Goal: Information Seeking & Learning: Learn about a topic

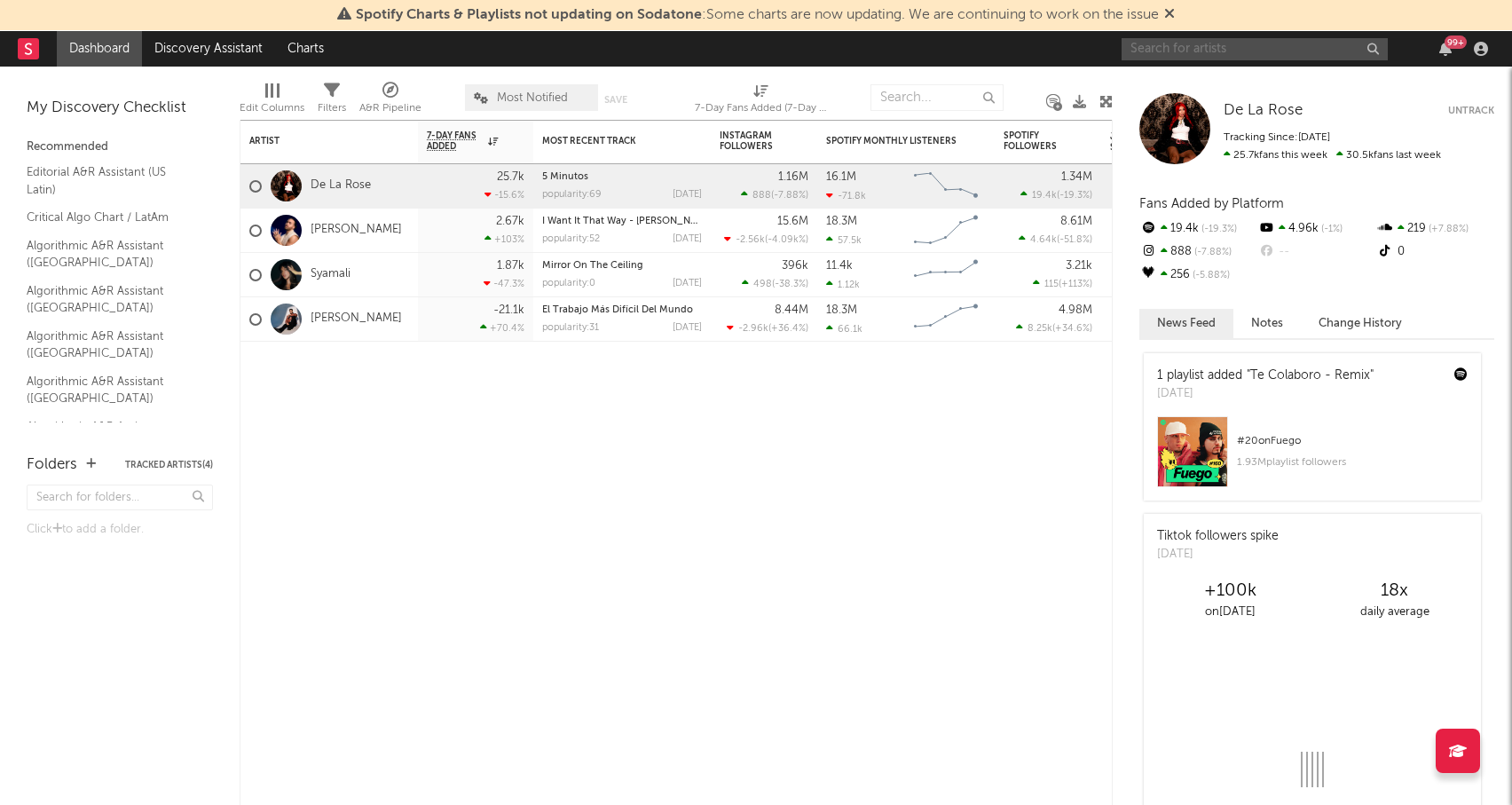
click at [1224, 42] on input "text" at bounding box center [1255, 49] width 266 height 22
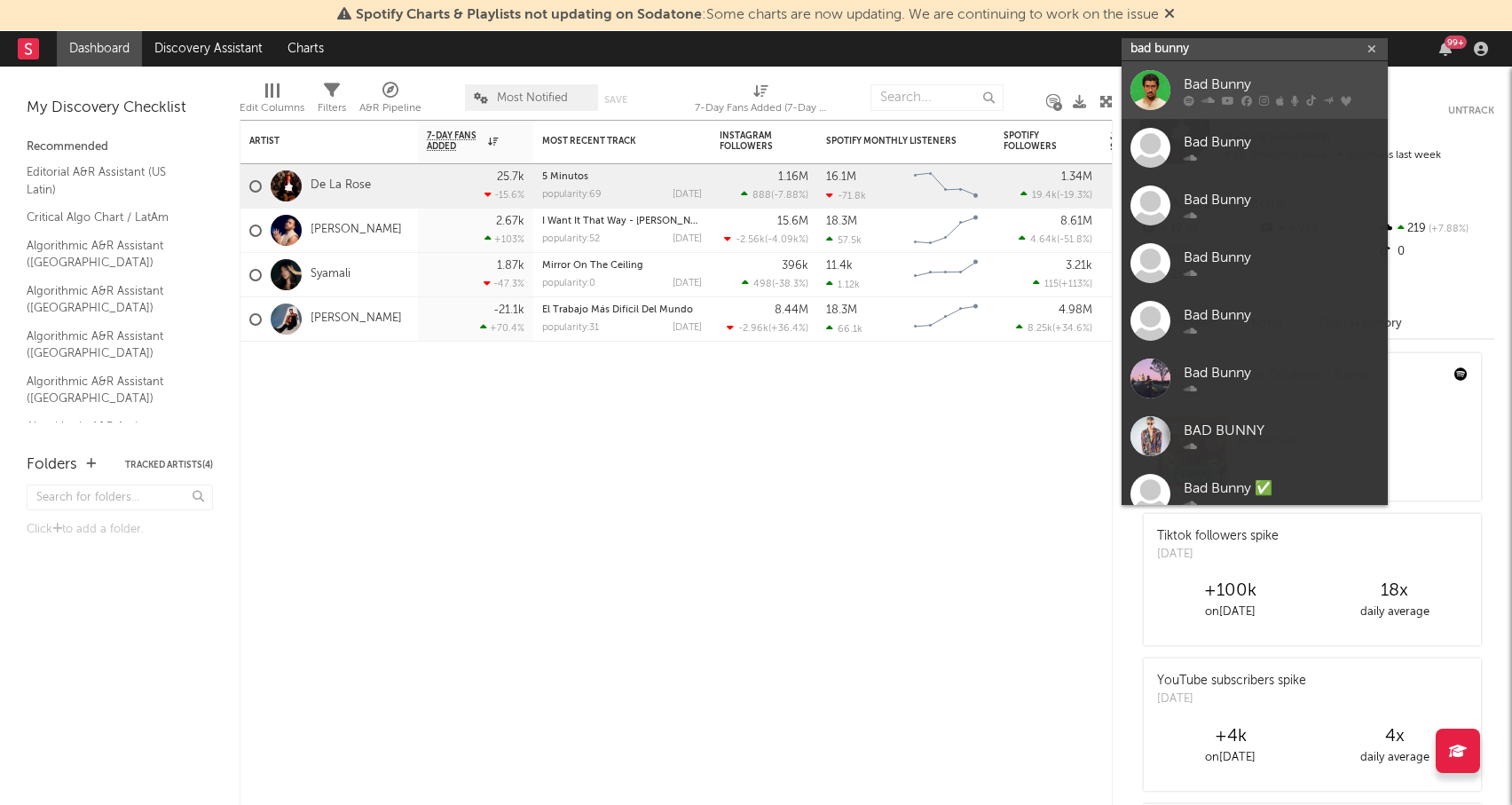
type input "bad bunny"
click at [1205, 92] on div "Bad Bunny" at bounding box center [1281, 84] width 196 height 21
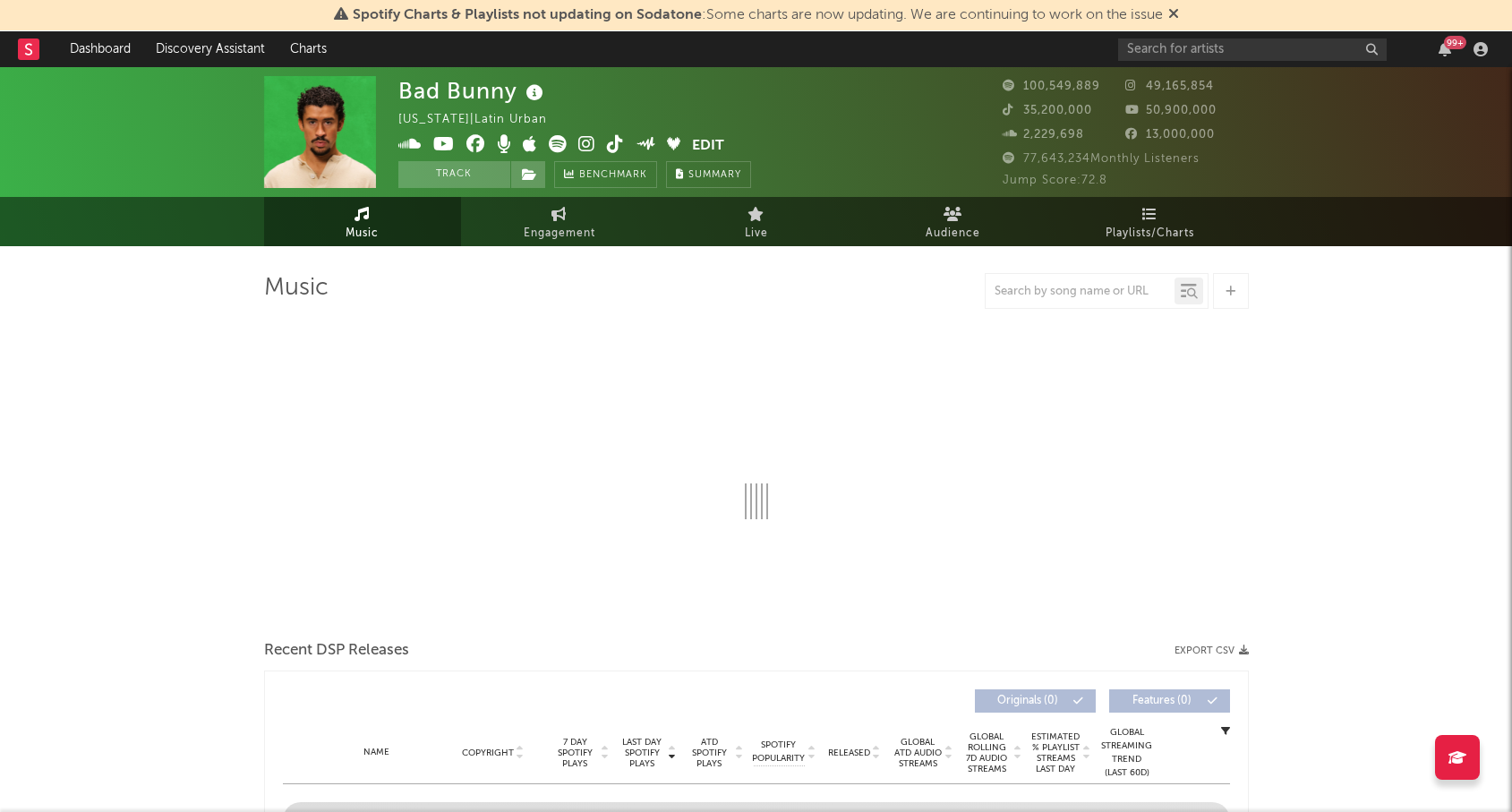
select select "6m"
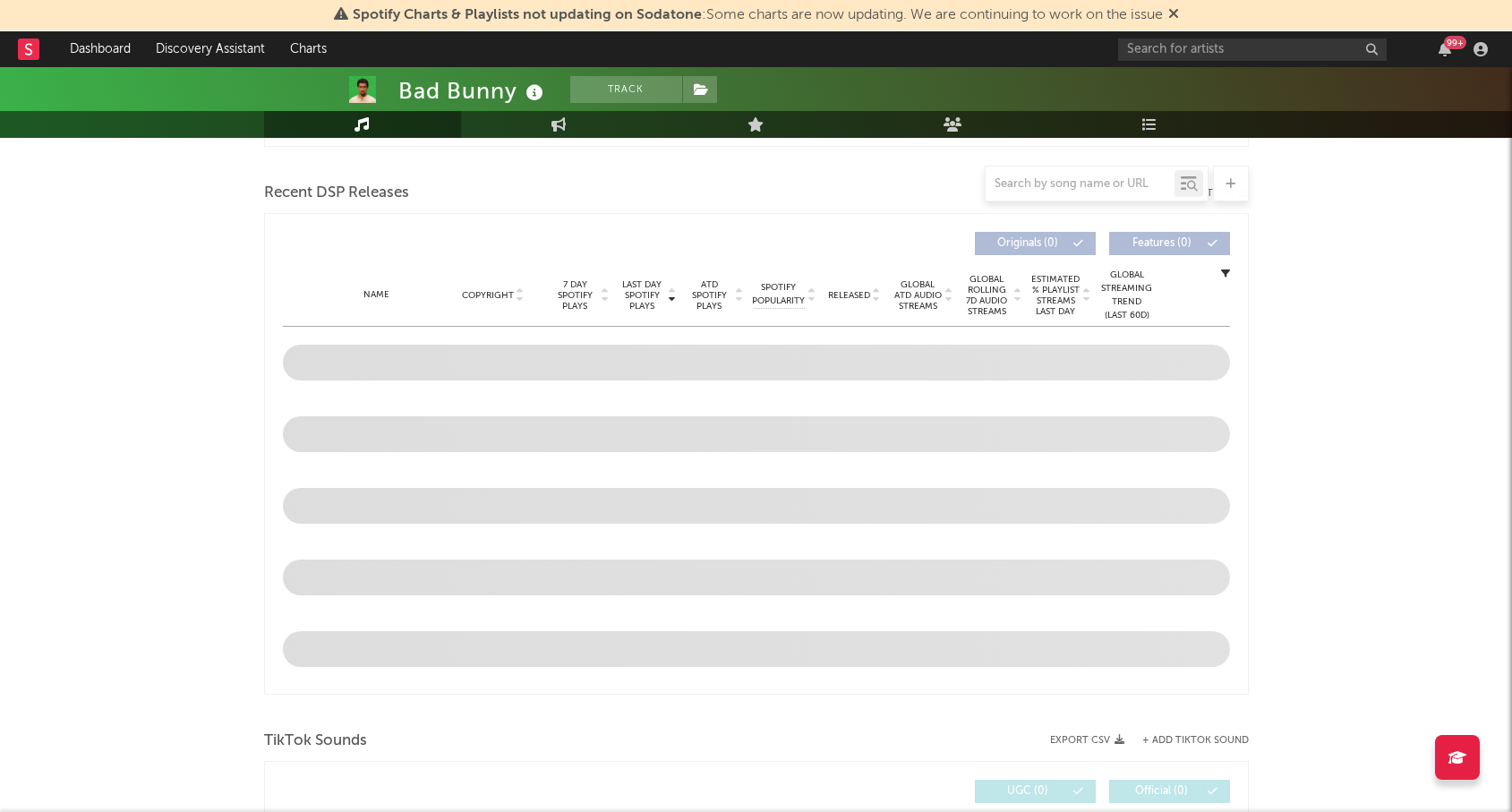
scroll to position [586, 0]
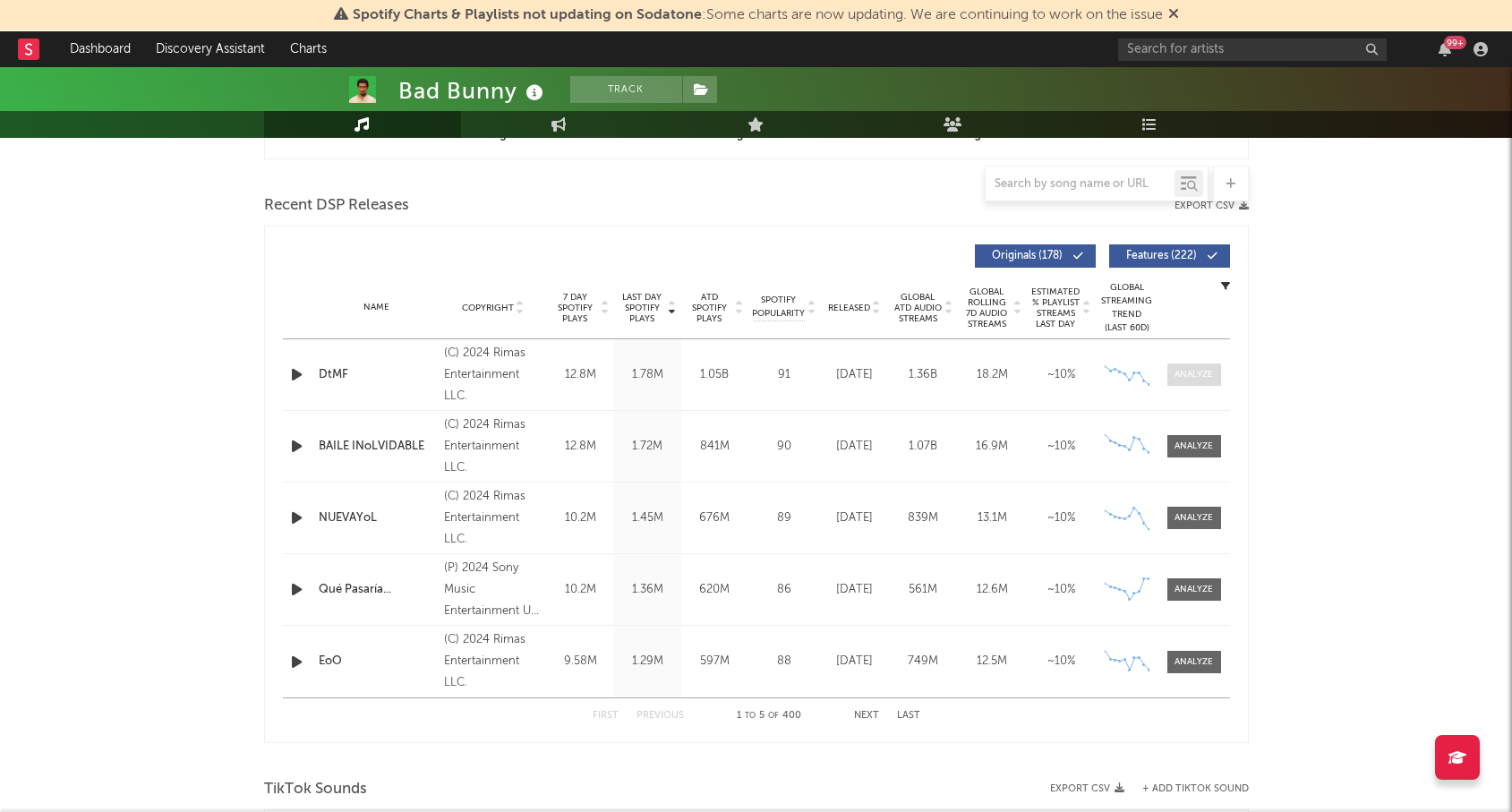
click at [1208, 373] on div at bounding box center [1194, 374] width 39 height 14
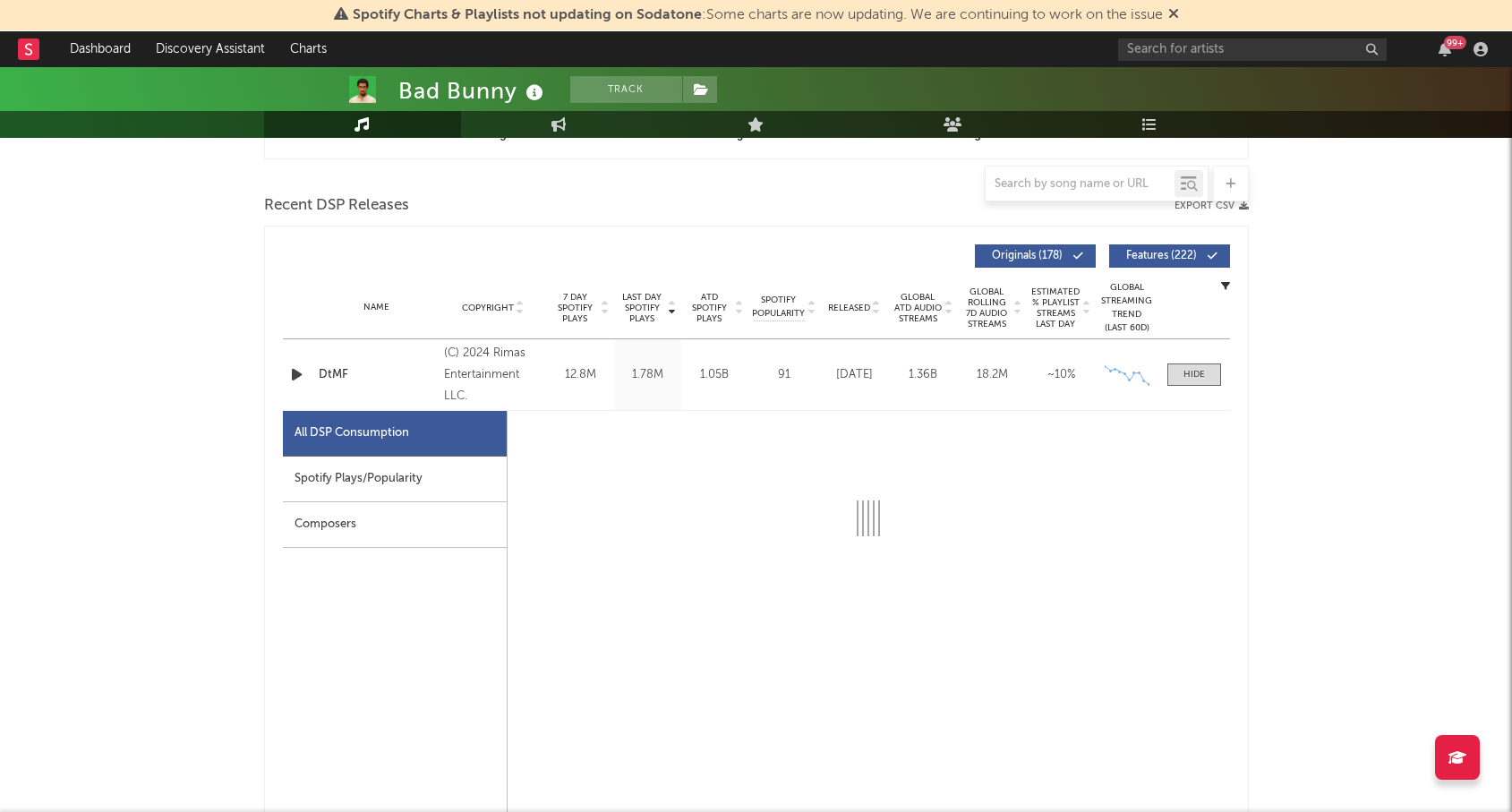
select select "6m"
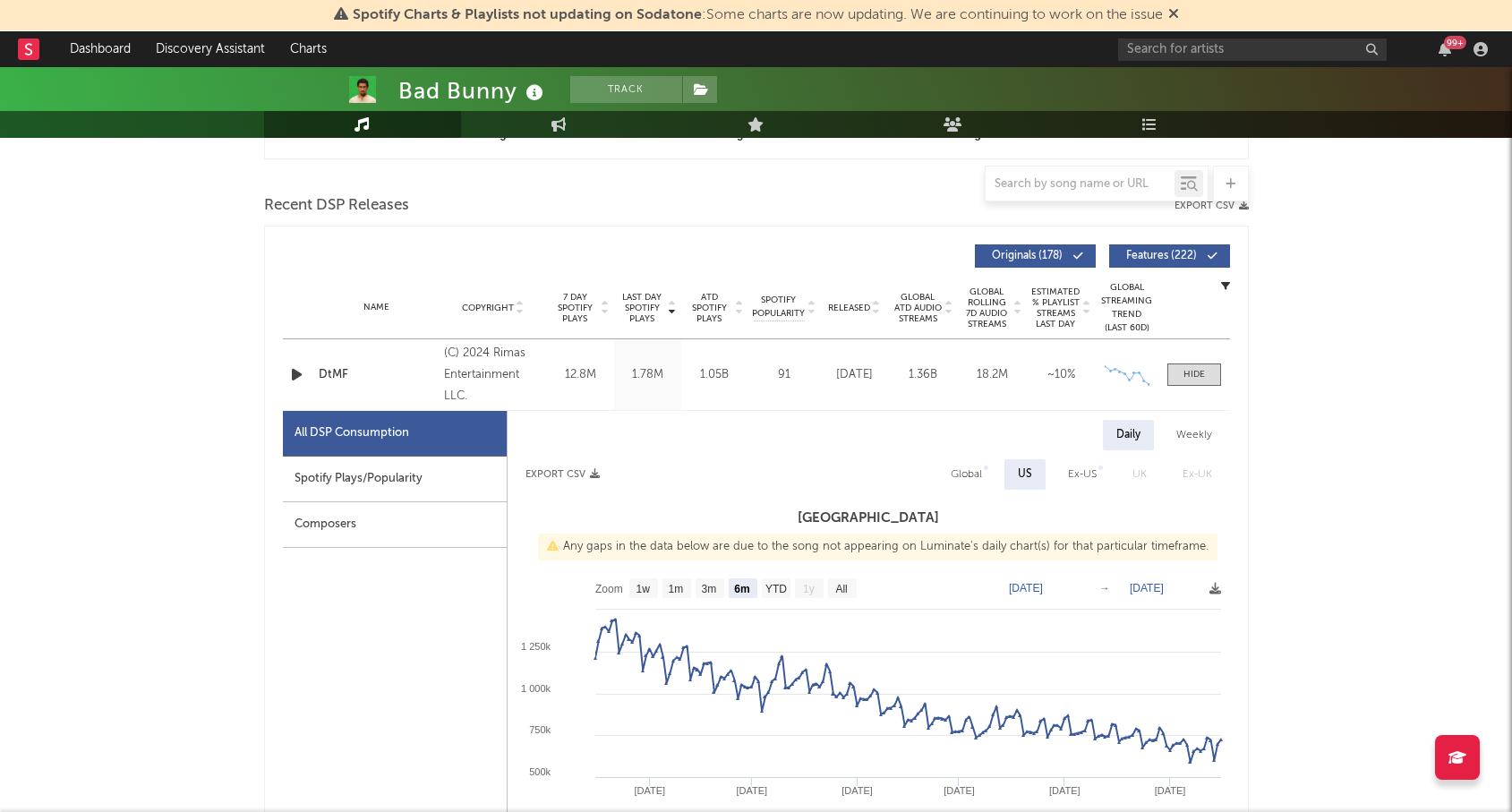
click at [420, 472] on div "Spotify Plays/Popularity" at bounding box center [395, 479] width 224 height 46
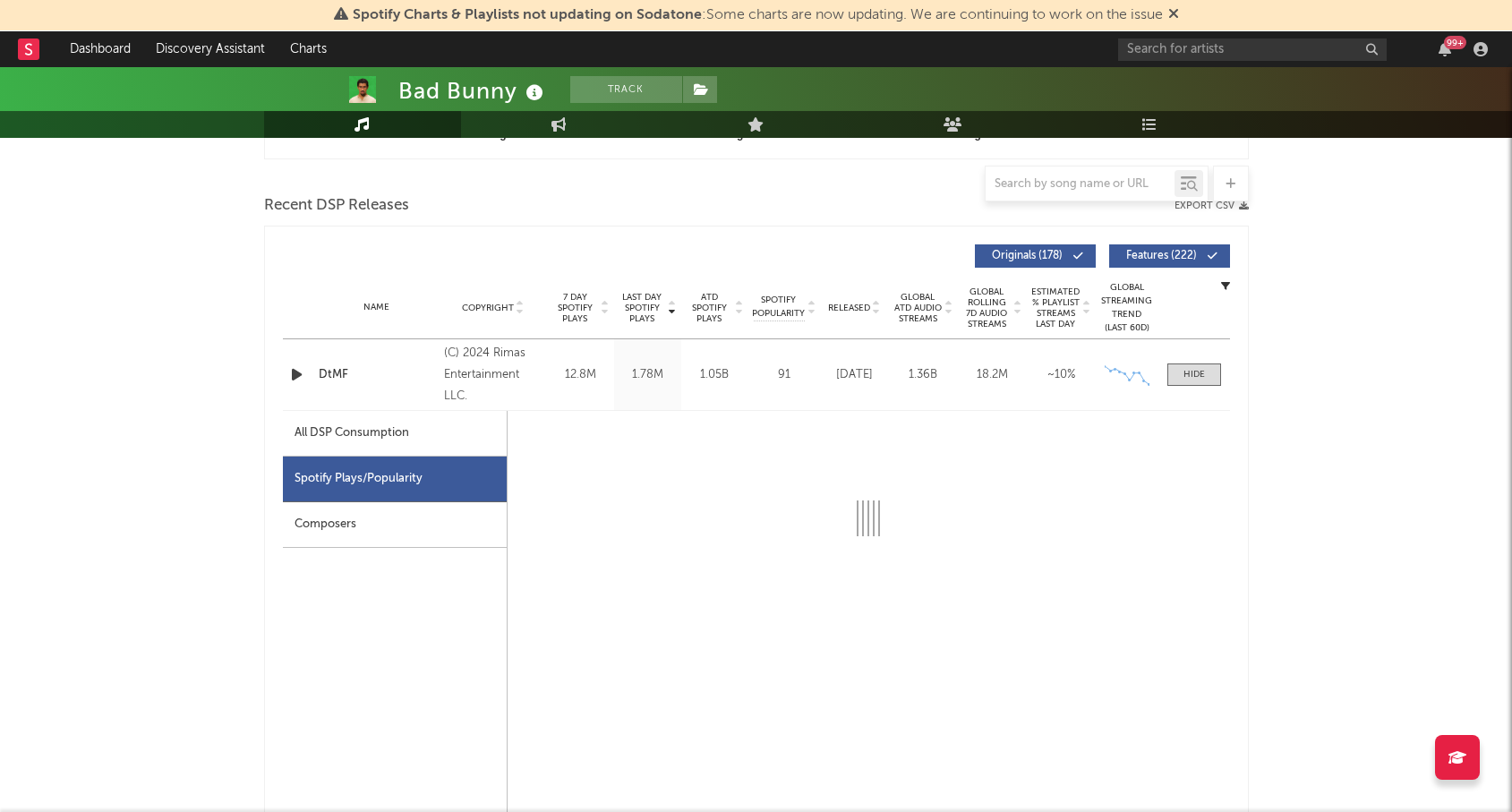
select select "6m"
select select "1w"
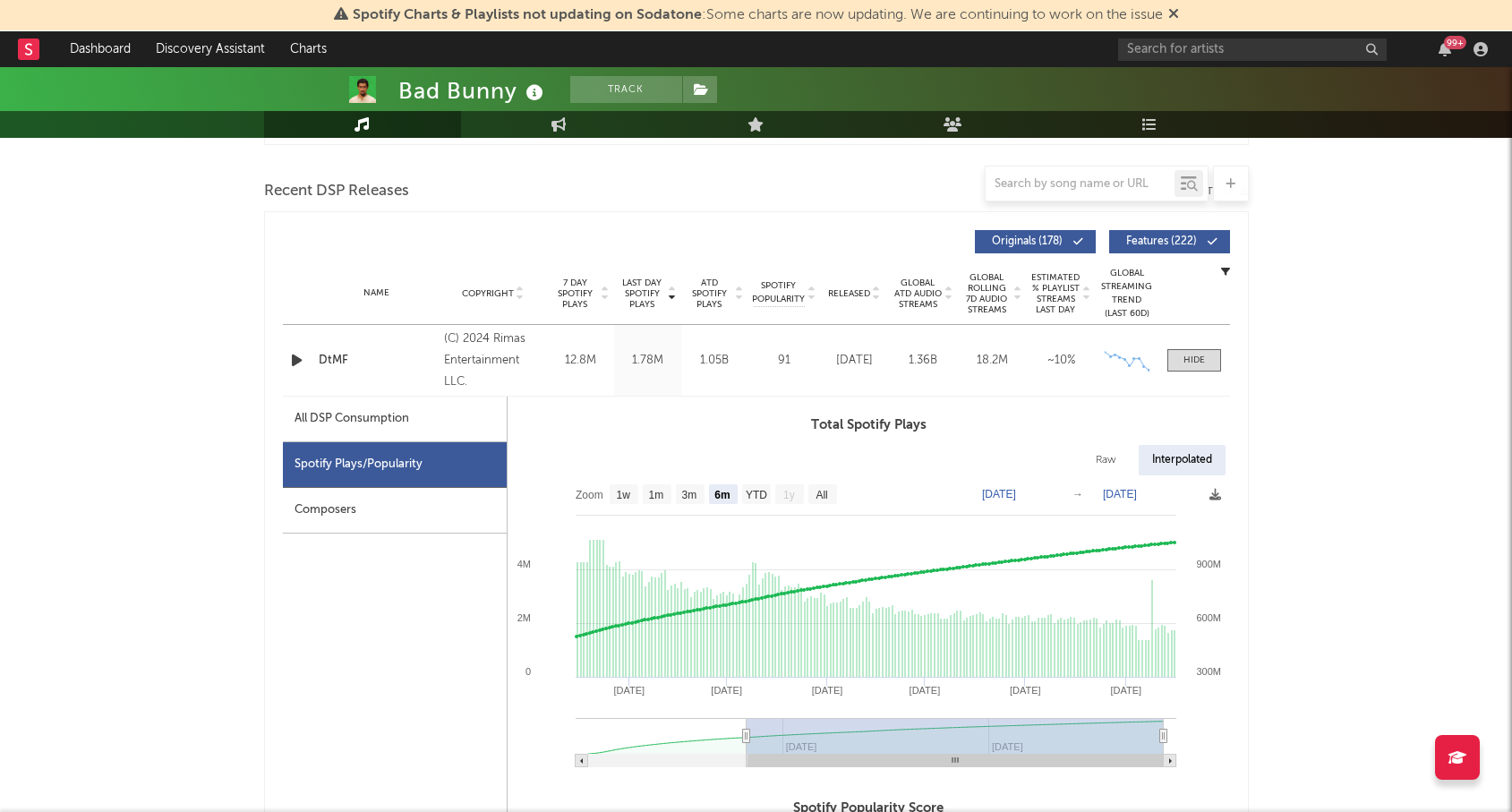
scroll to position [619, 0]
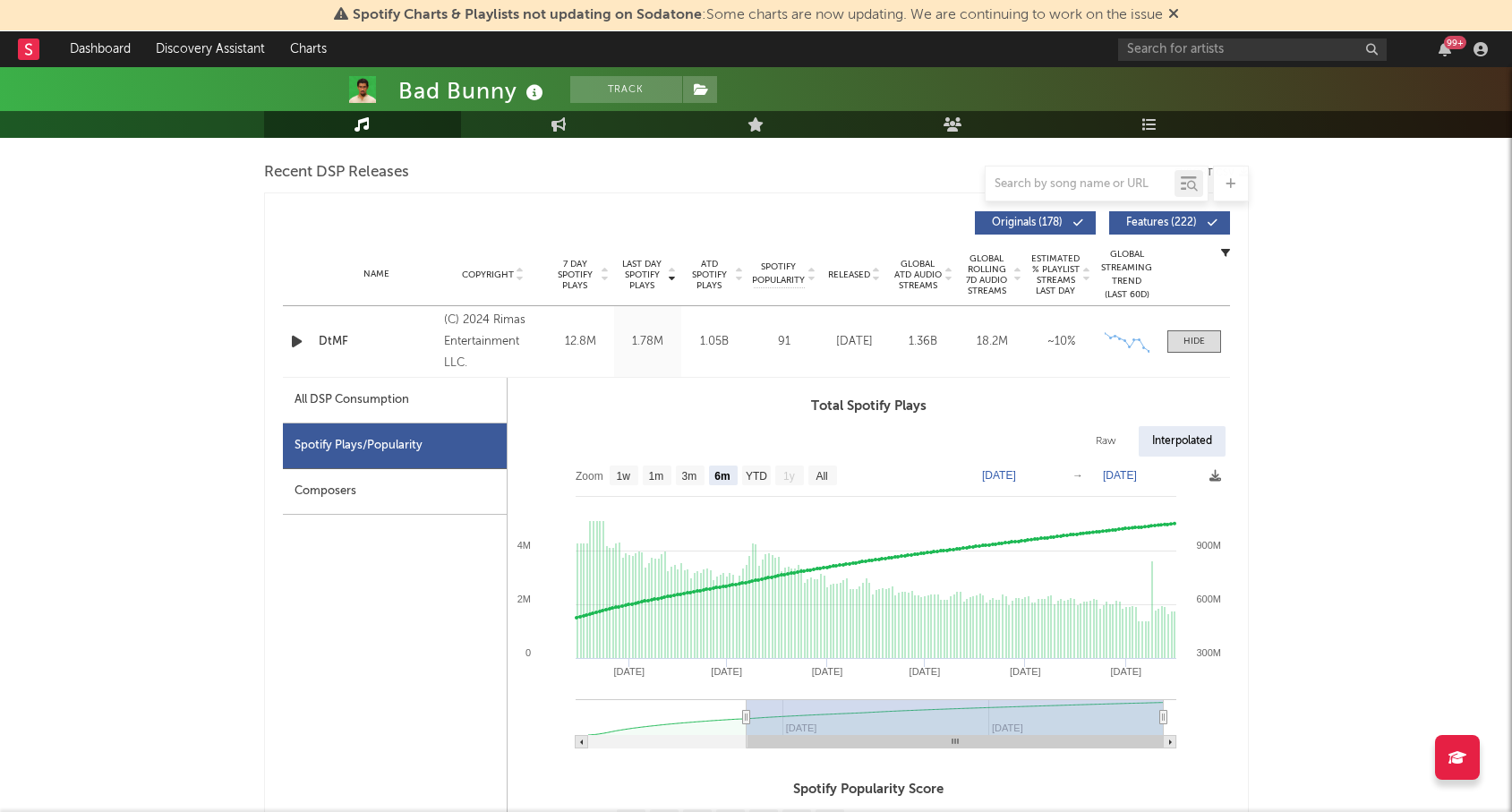
click at [1227, 37] on div "99 +" at bounding box center [1306, 49] width 376 height 36
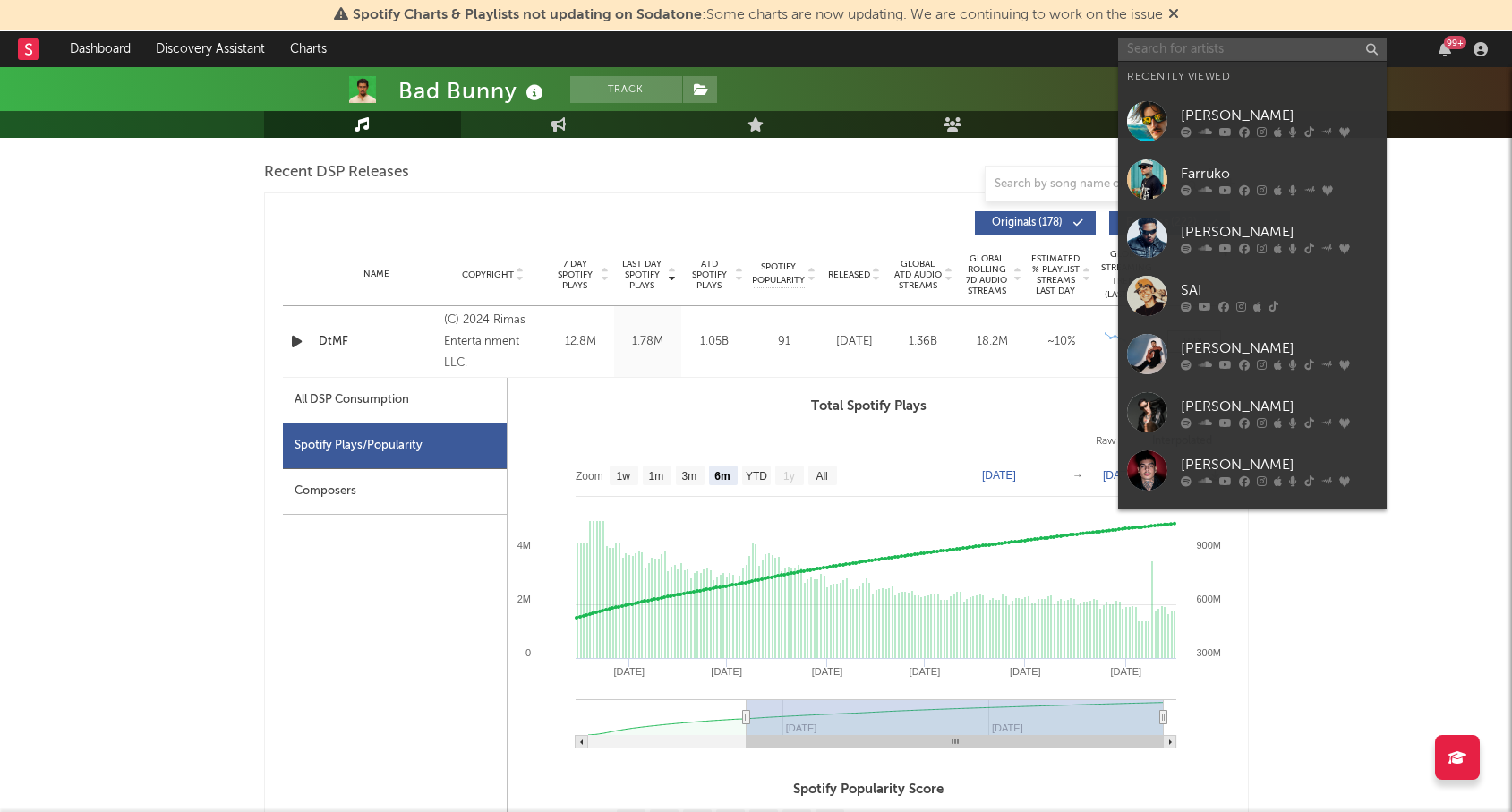
click at [1201, 50] on input "text" at bounding box center [1252, 50] width 268 height 22
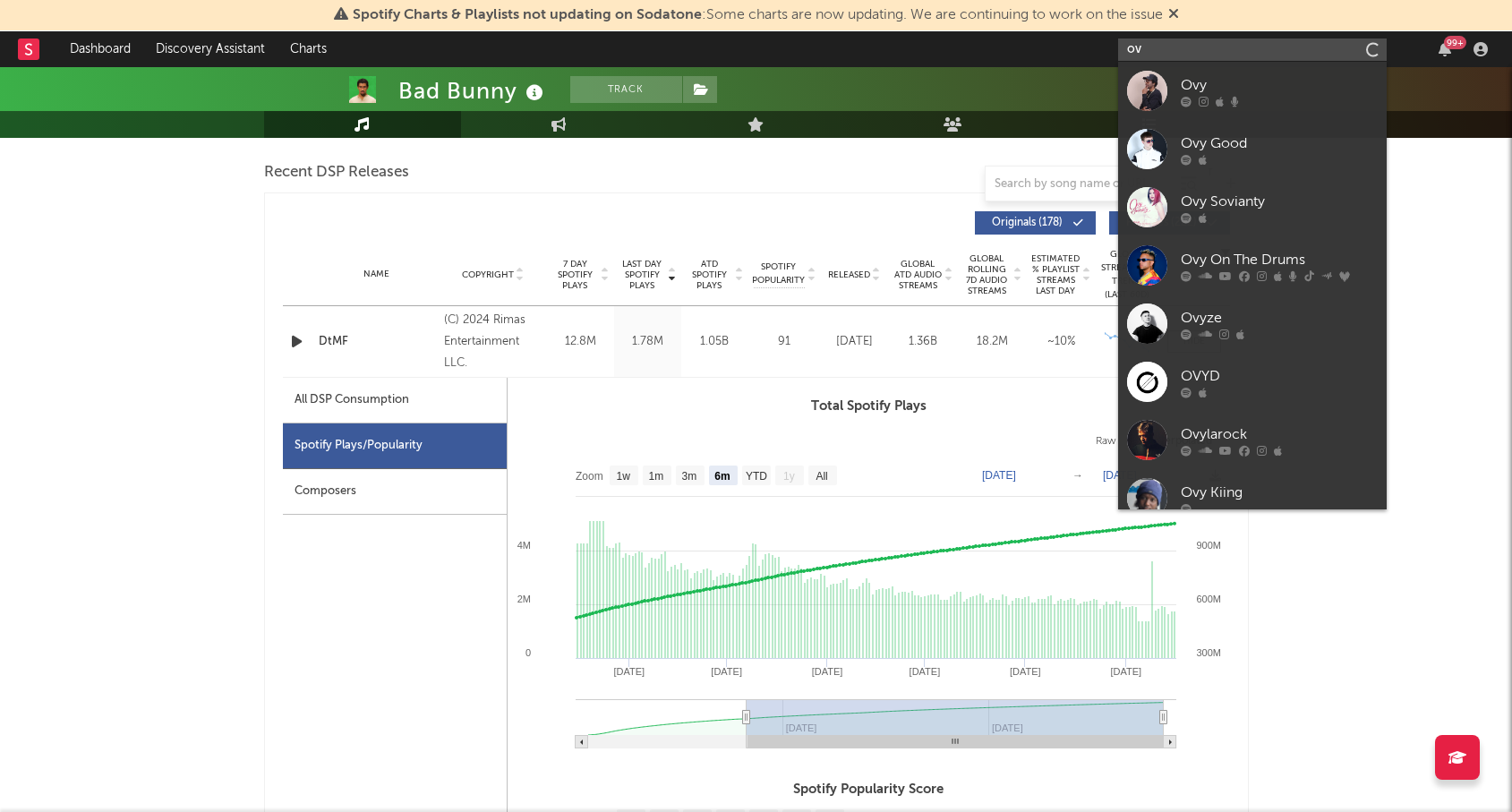
type input "o"
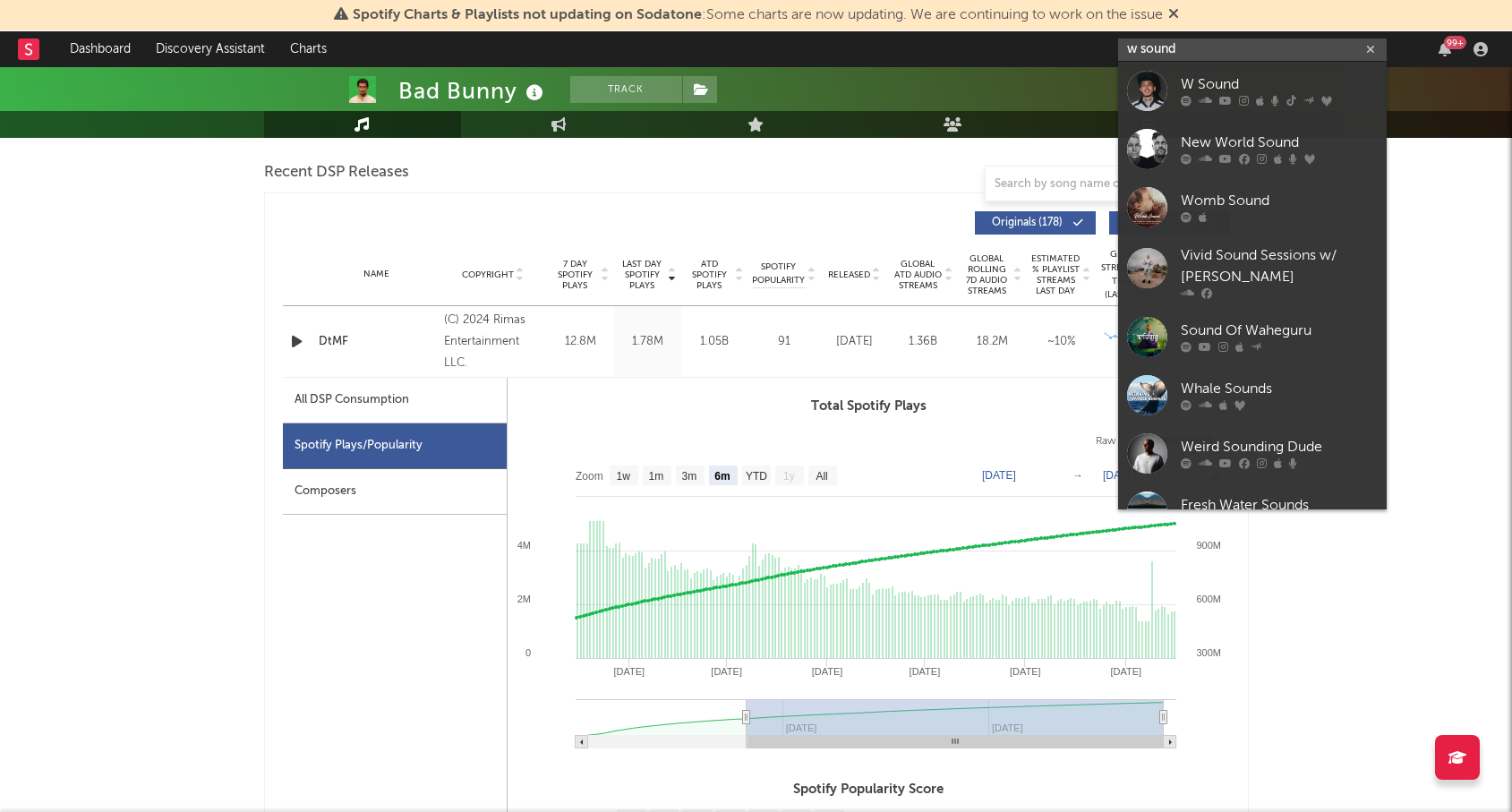
type input "w sound"
click at [1212, 84] on div "W Sound" at bounding box center [1280, 85] width 197 height 21
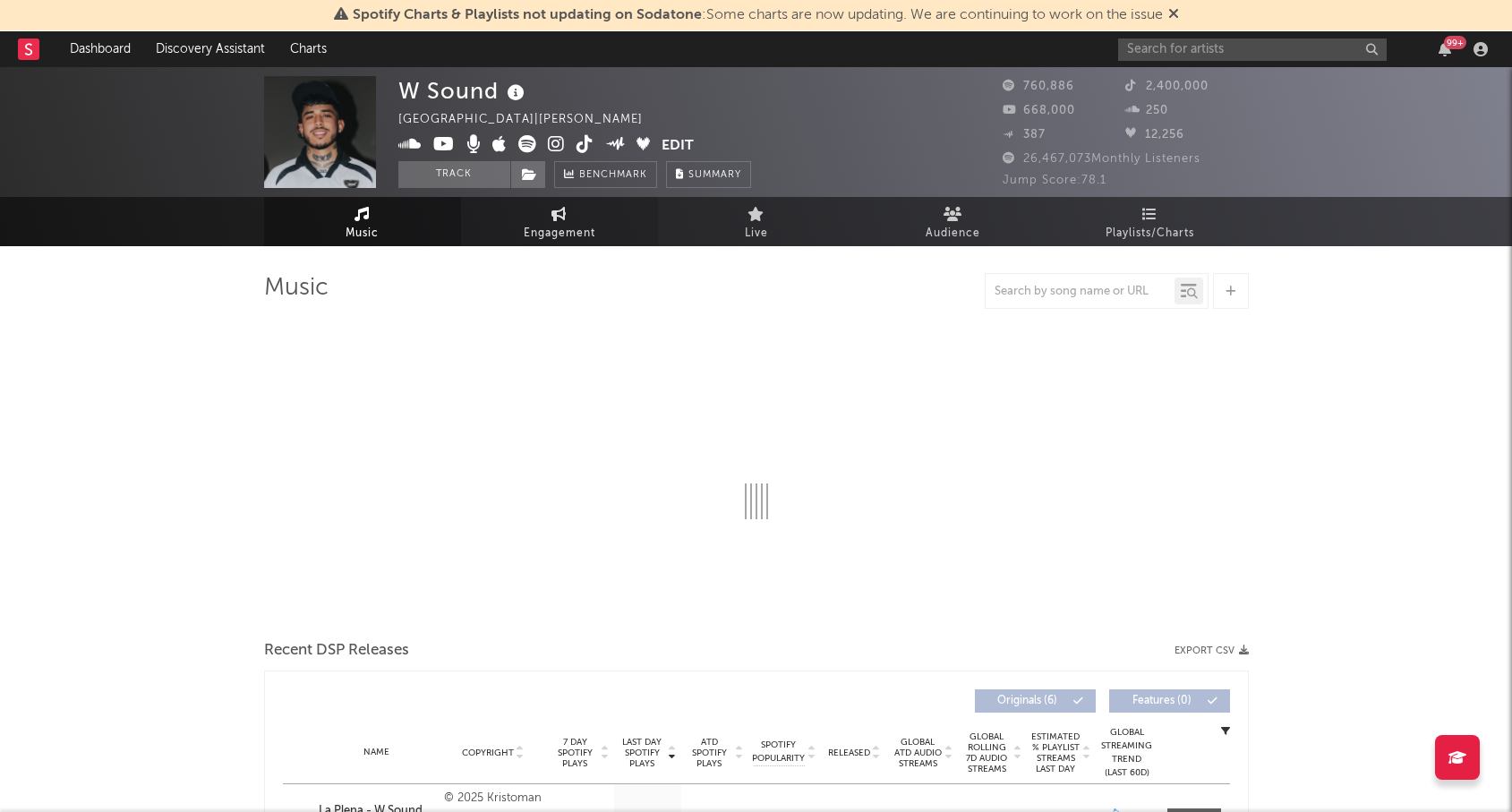
select select "6m"
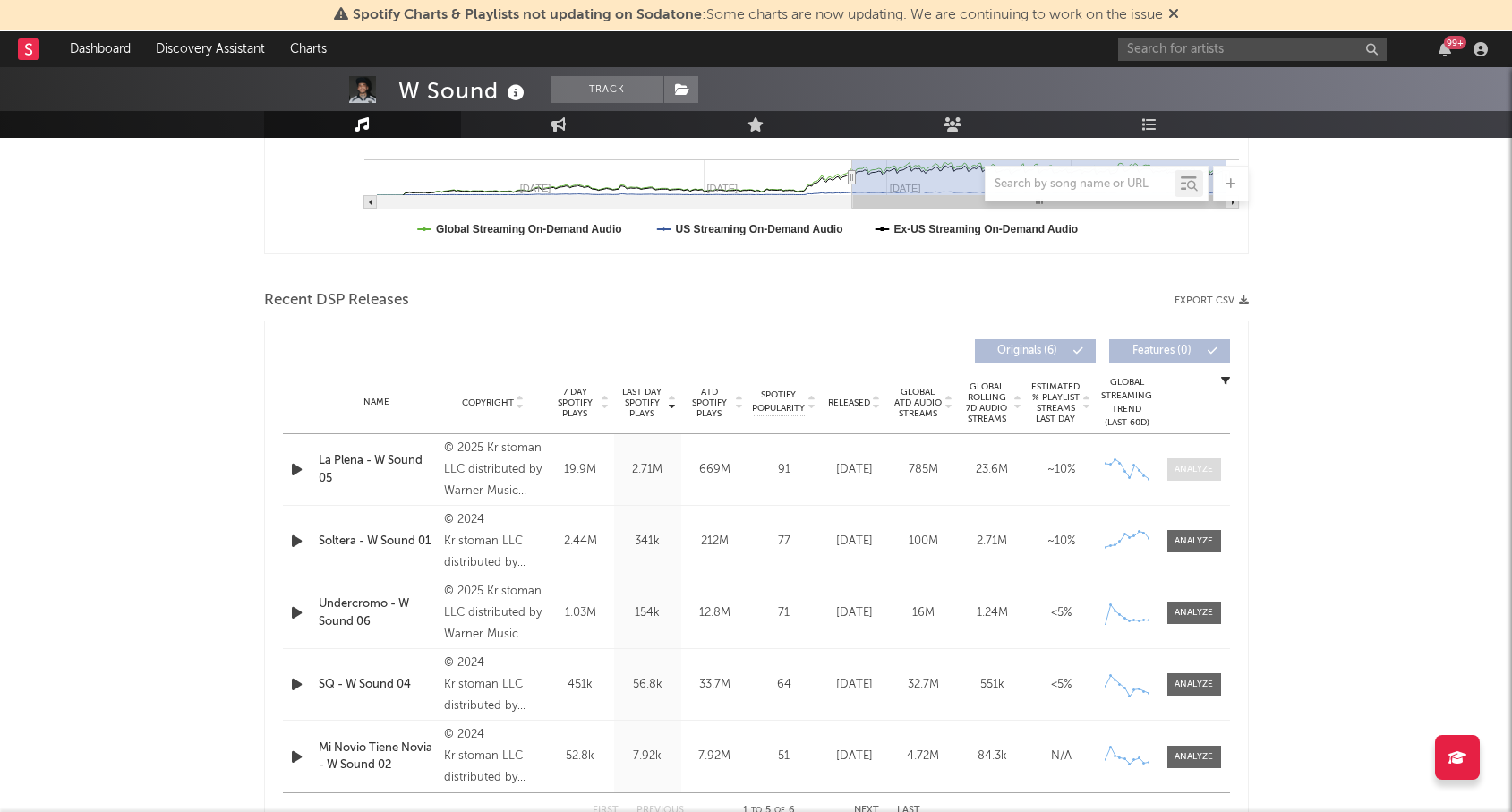
scroll to position [498, 0]
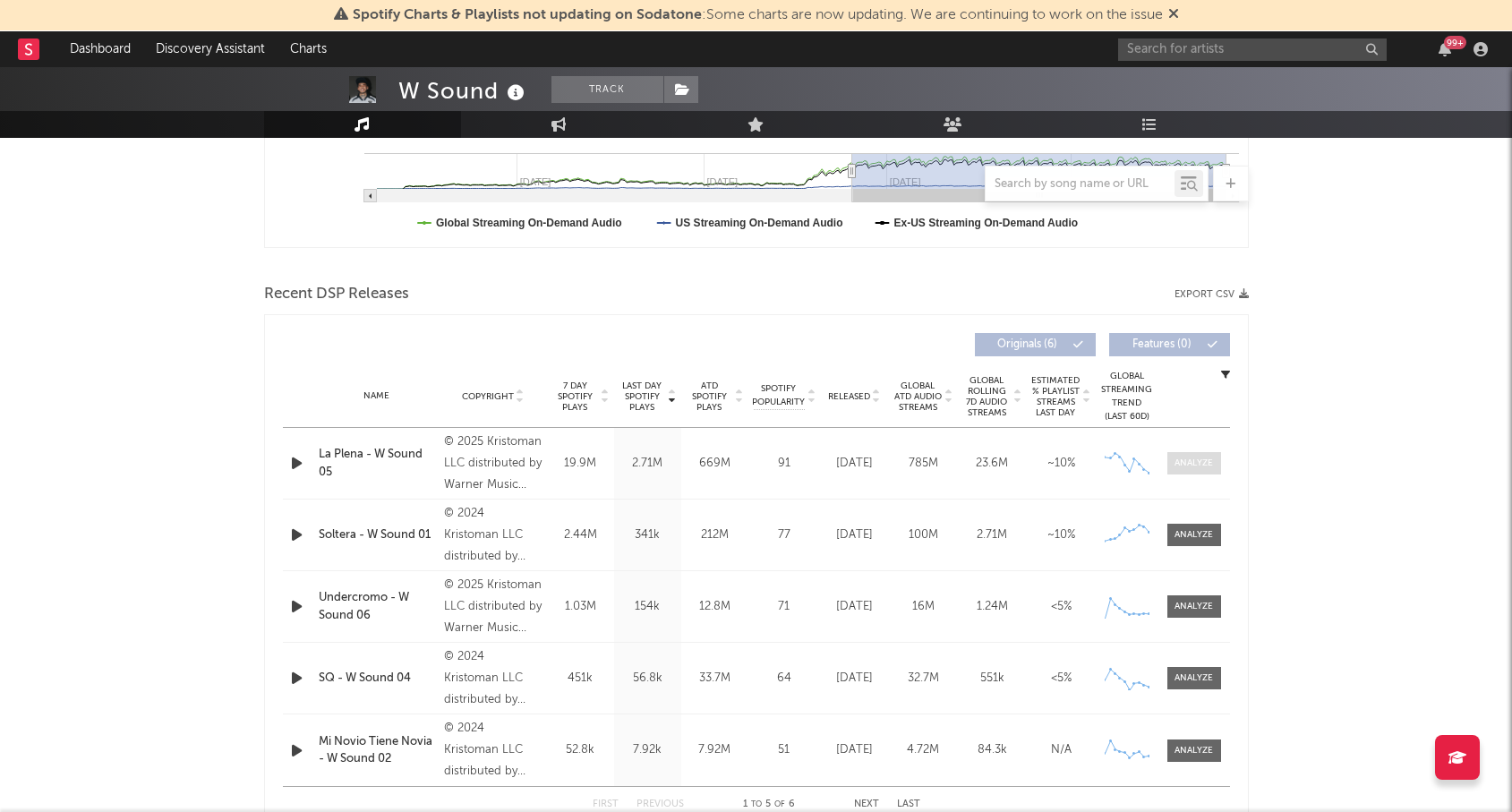
click at [1196, 465] on div at bounding box center [1194, 464] width 39 height 14
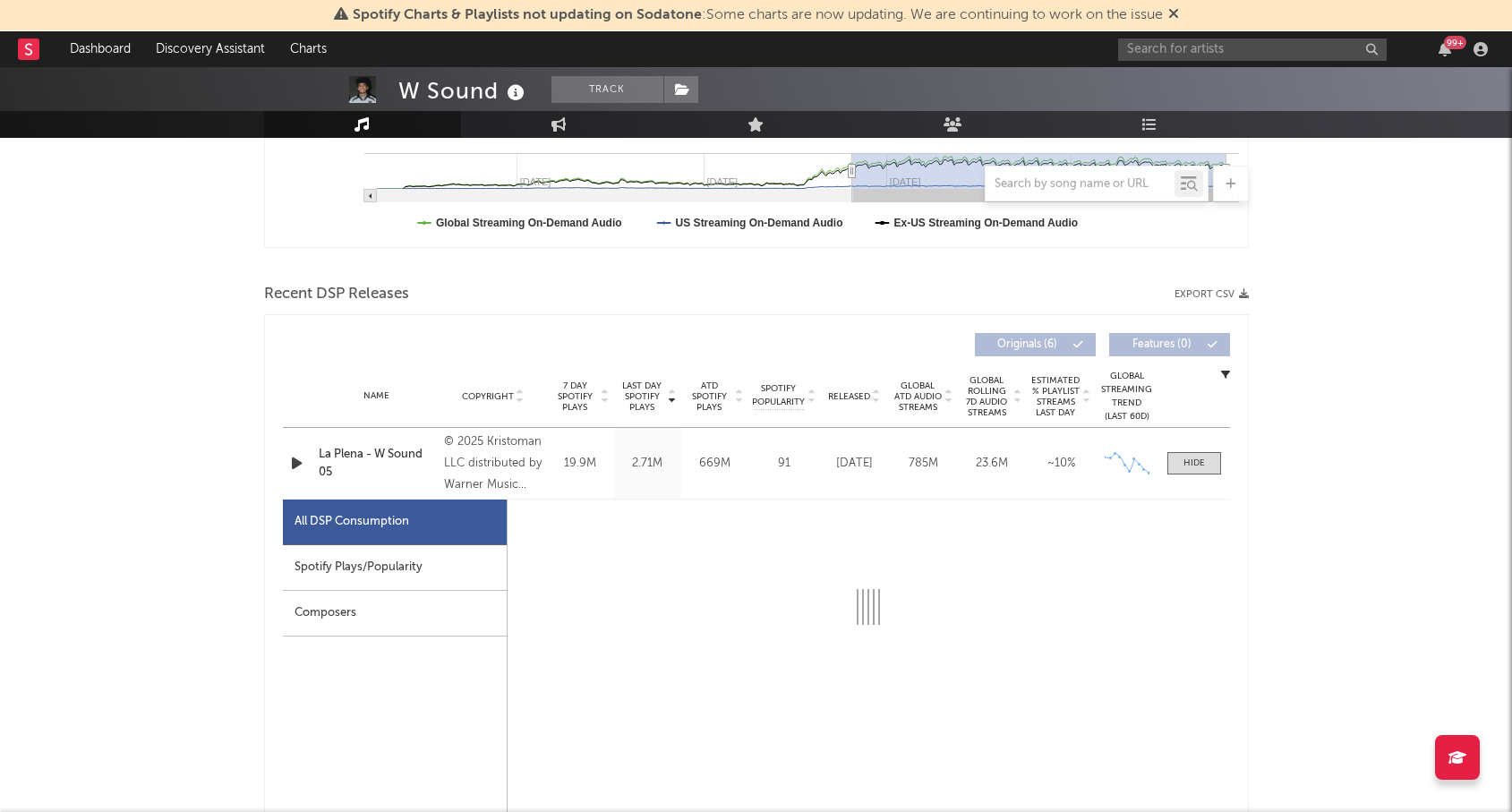
select select "6m"
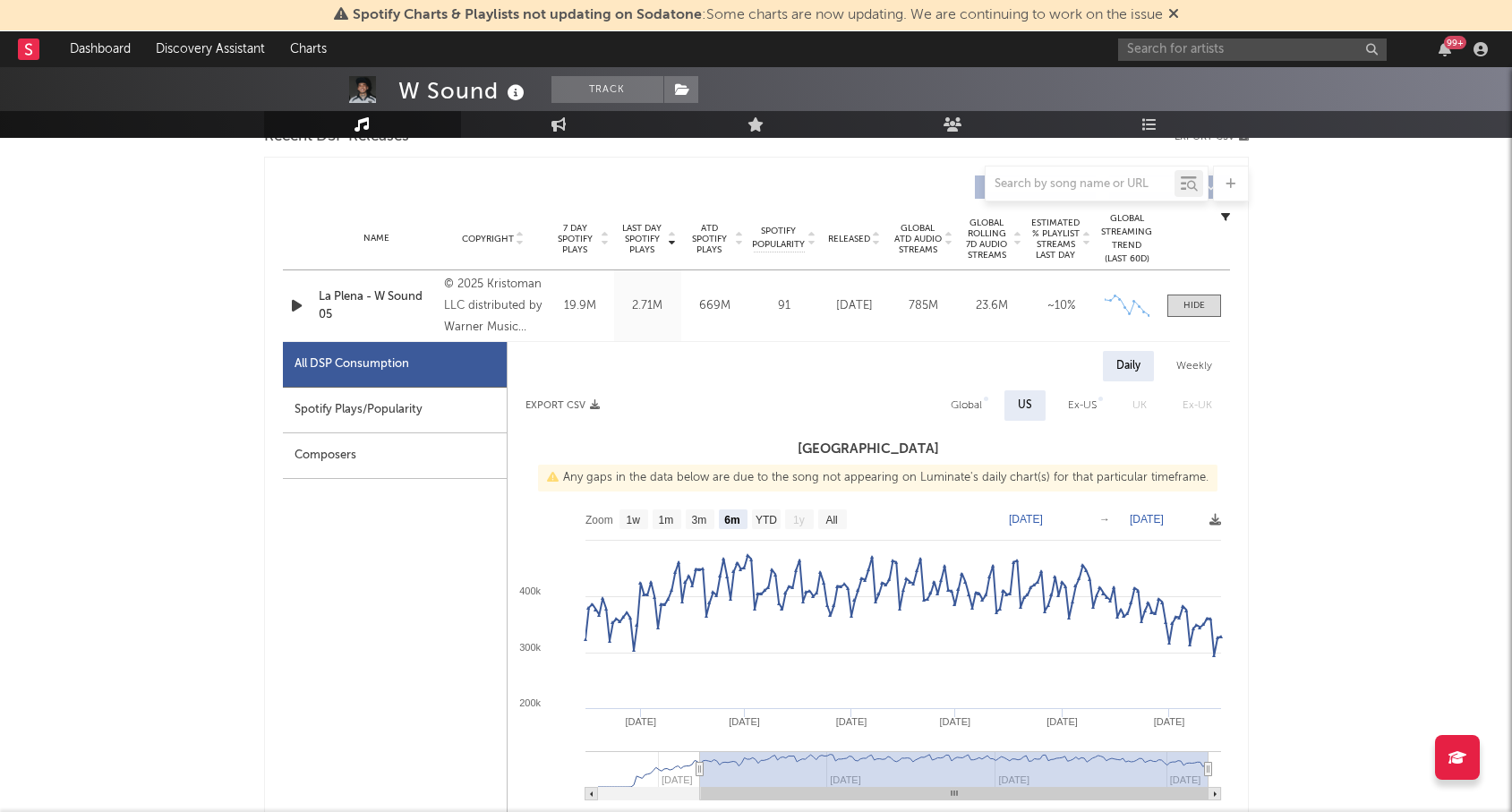
scroll to position [657, 0]
click at [1192, 364] on div "Weekly" at bounding box center [1194, 364] width 62 height 30
select select "6m"
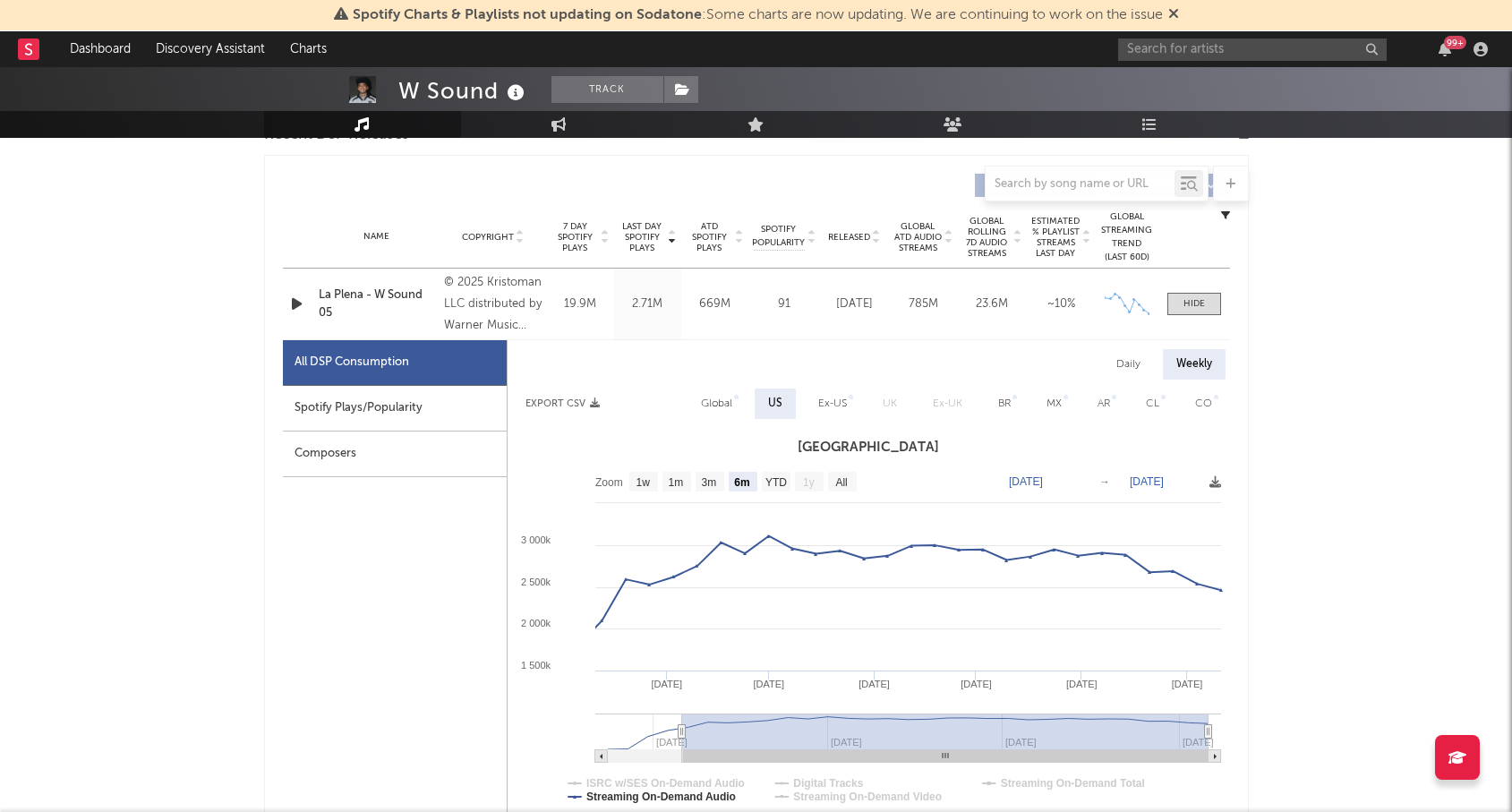
click at [375, 397] on div "Spotify Plays/Popularity" at bounding box center [395, 408] width 224 height 46
select select "6m"
select select "1w"
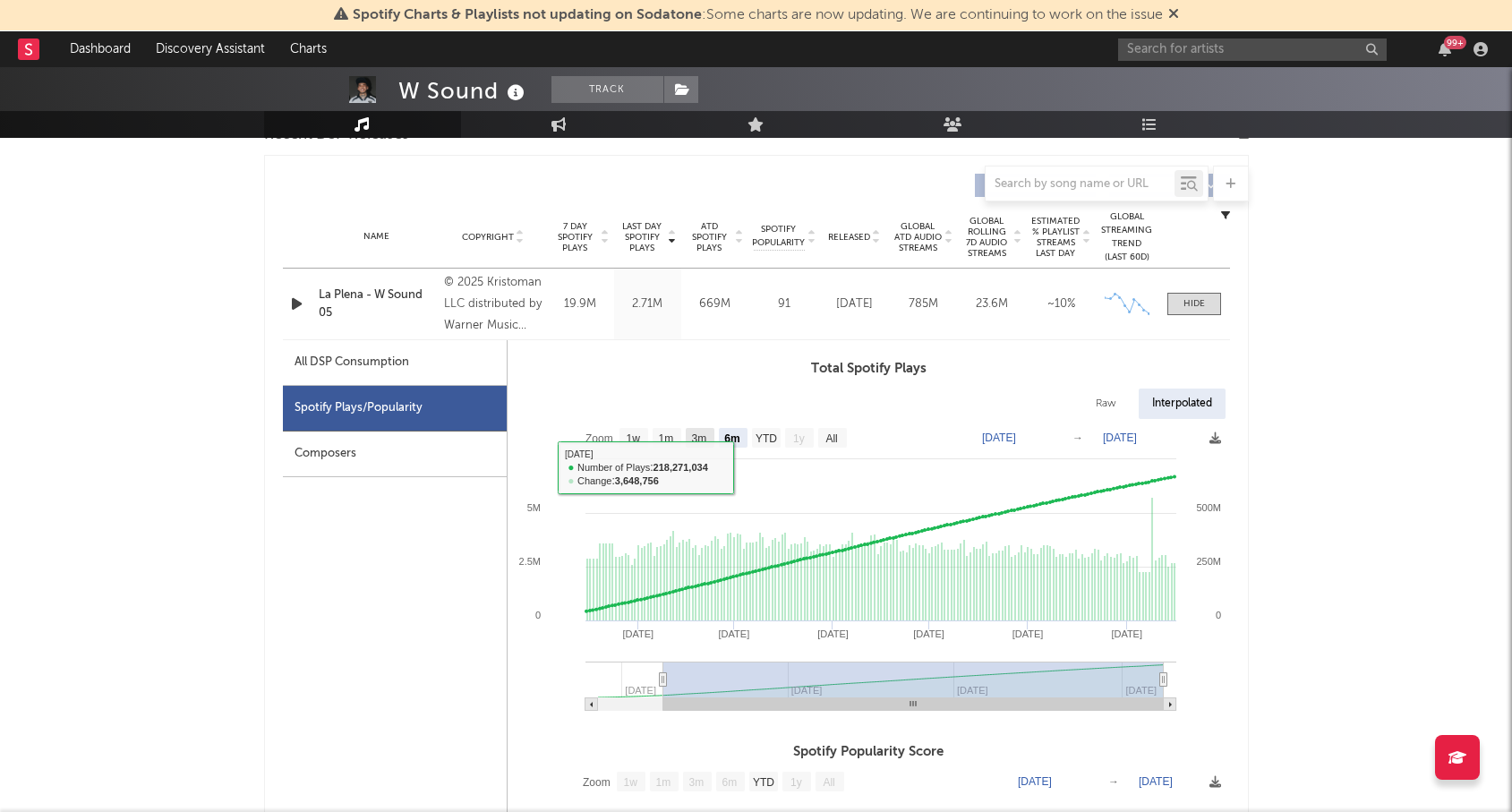
click at [690, 440] on rect at bounding box center [699, 438] width 28 height 19
select select "3m"
type input "[DATE]"
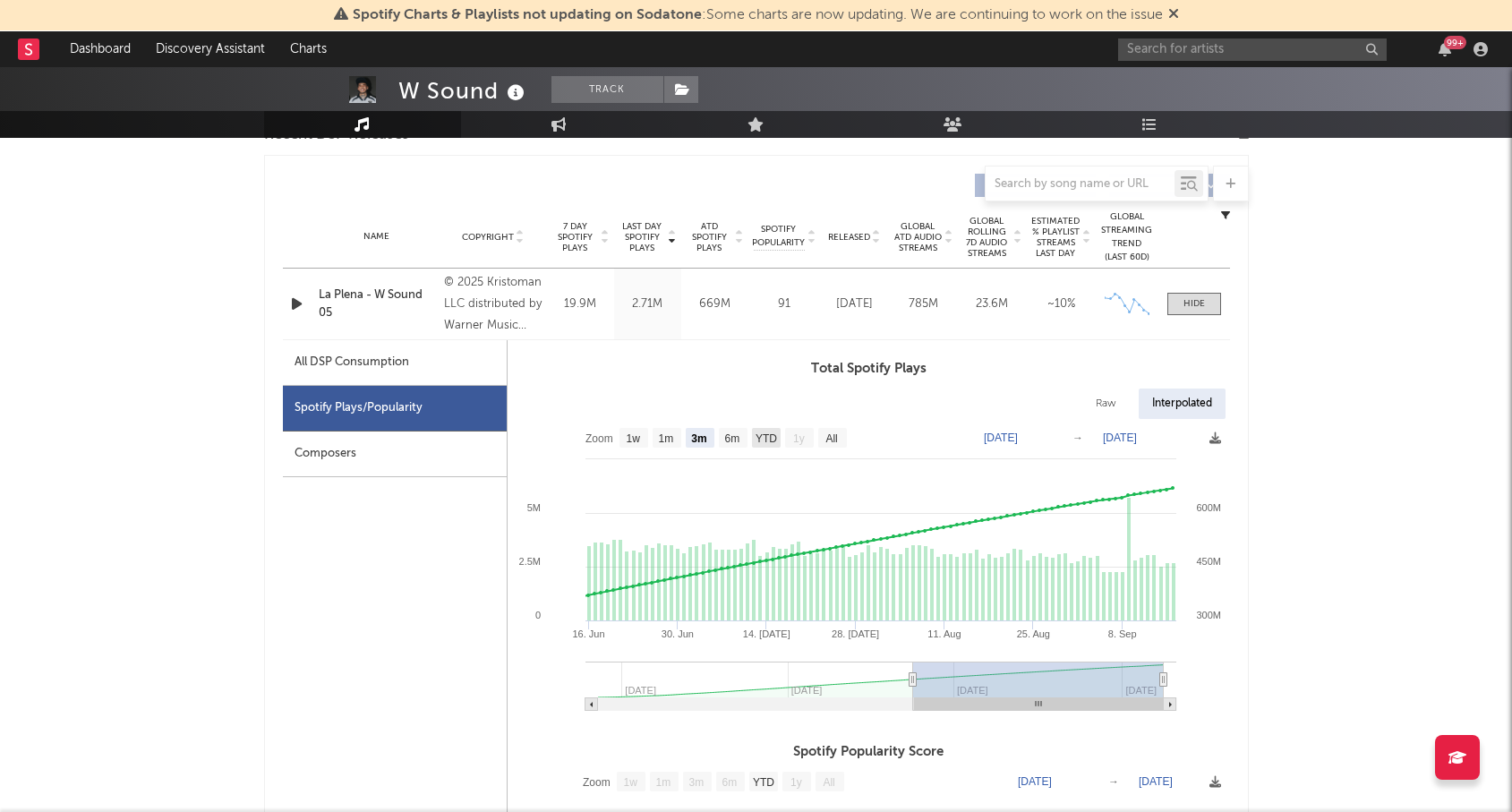
click at [765, 437] on text "YTD" at bounding box center [765, 439] width 21 height 13
select select "YTD"
type input "[DATE]"
